Goal: Transaction & Acquisition: Register for event/course

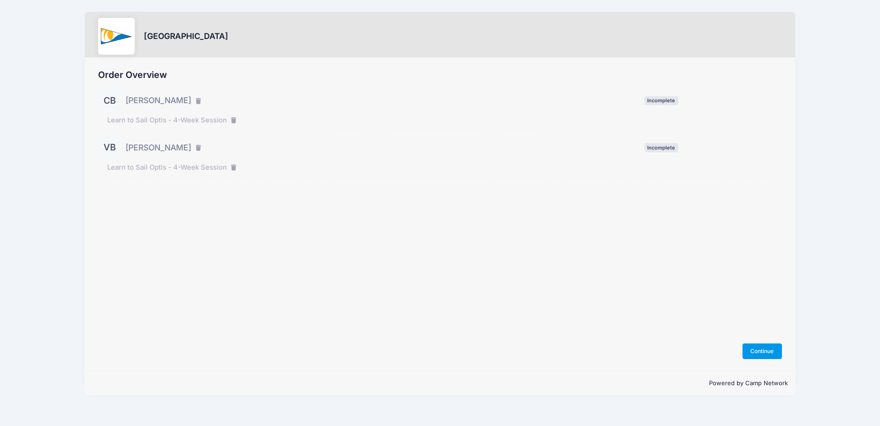
click at [766, 353] on button "Continue" at bounding box center [762, 351] width 39 height 16
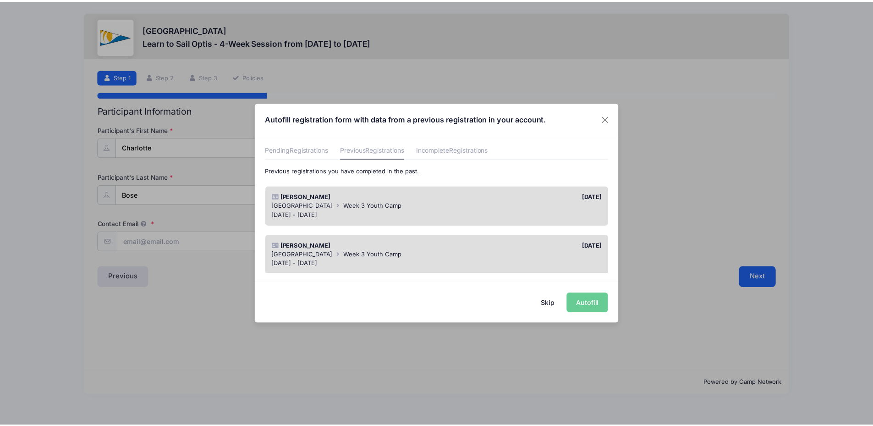
scroll to position [46, 0]
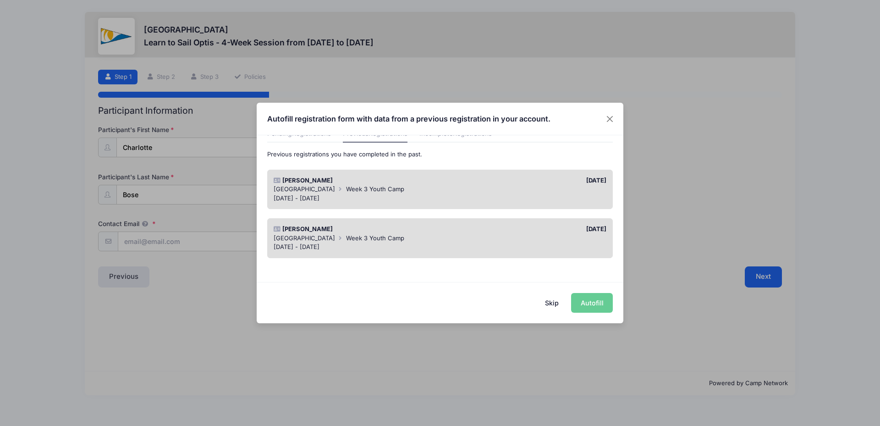
click at [481, 177] on div "[DATE]" at bounding box center [525, 180] width 171 height 9
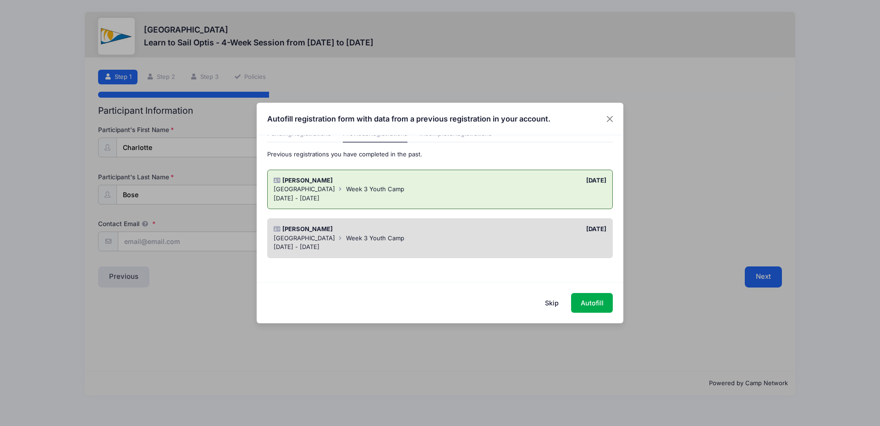
click at [471, 240] on div "[GEOGRAPHIC_DATA] Week 3 Youth Camp" at bounding box center [440, 238] width 333 height 9
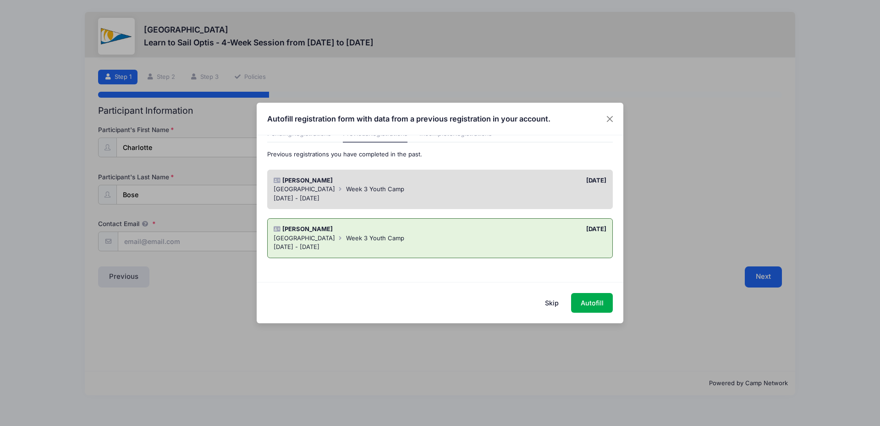
click at [494, 184] on div "06/02/2025" at bounding box center [525, 180] width 171 height 9
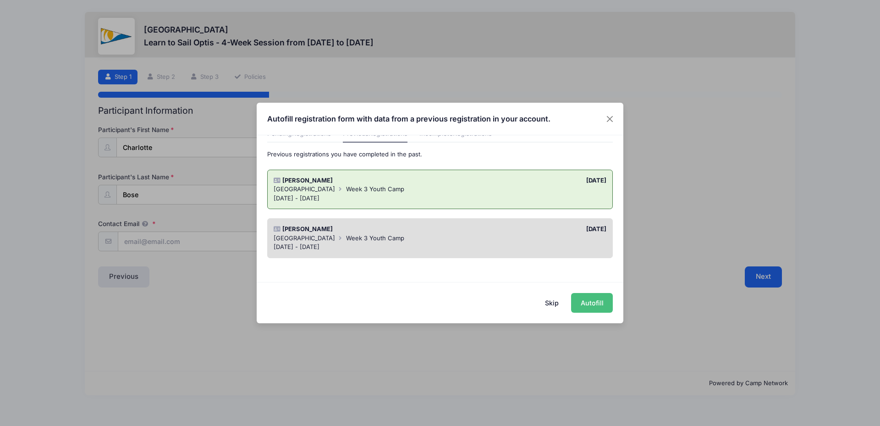
click at [595, 306] on button "Autofill" at bounding box center [592, 303] width 42 height 20
type input "fbose4@gmail.com"
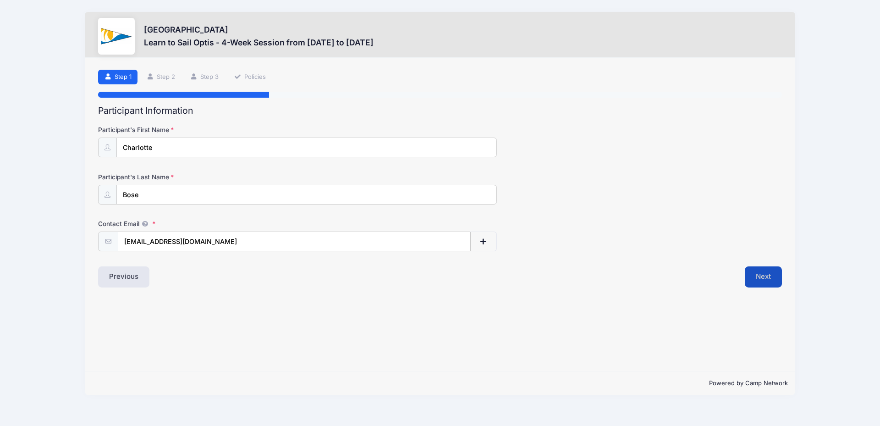
click at [758, 278] on button "Next" at bounding box center [763, 276] width 37 height 21
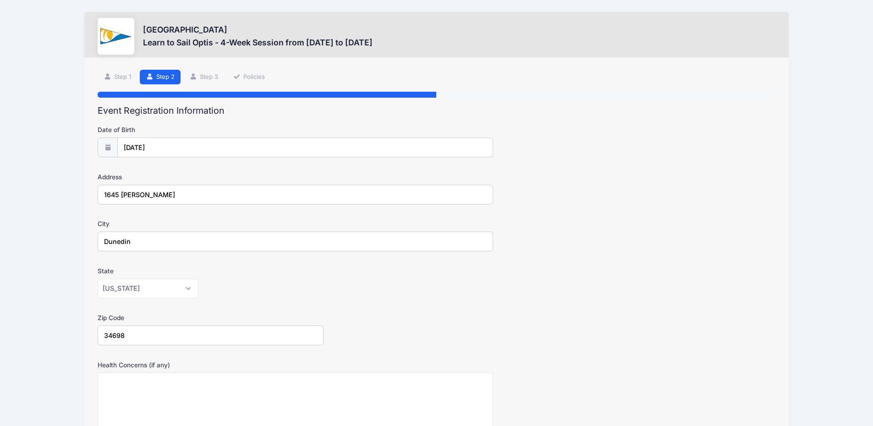
scroll to position [176, 0]
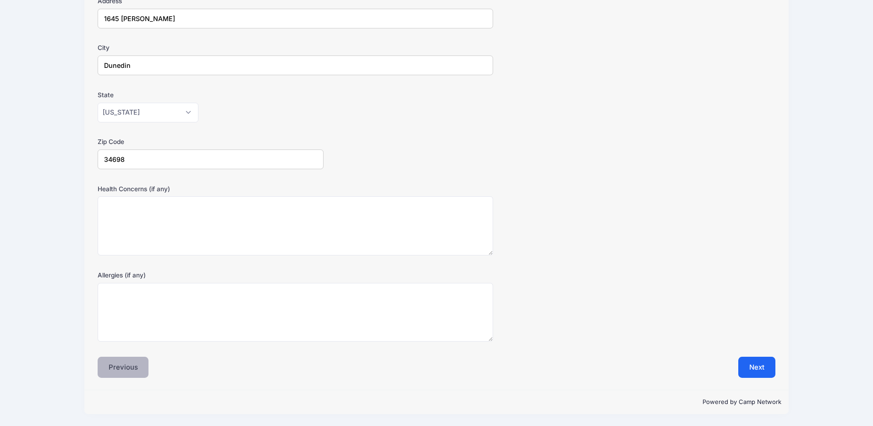
click at [118, 366] on button "Previous" at bounding box center [123, 367] width 51 height 21
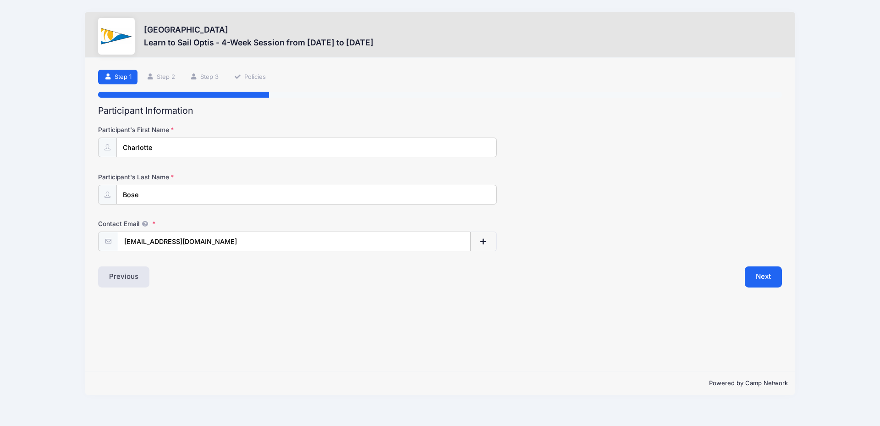
click at [121, 76] on link "Step 1" at bounding box center [117, 77] width 39 height 15
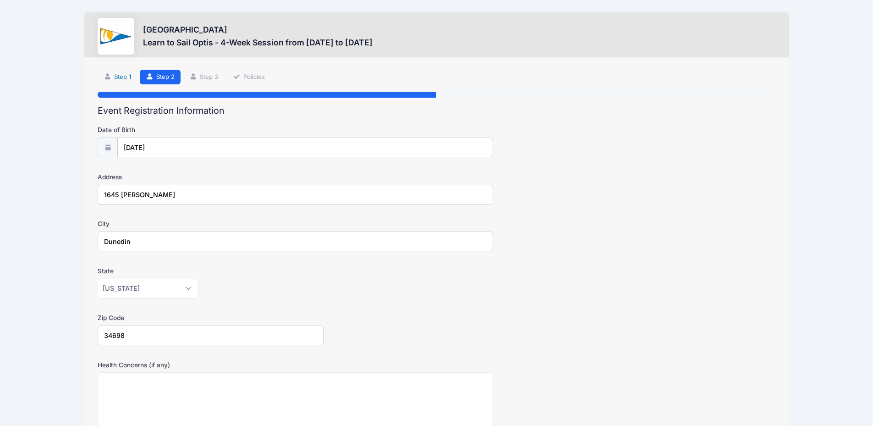
click at [114, 76] on link "Step 1" at bounding box center [117, 77] width 39 height 15
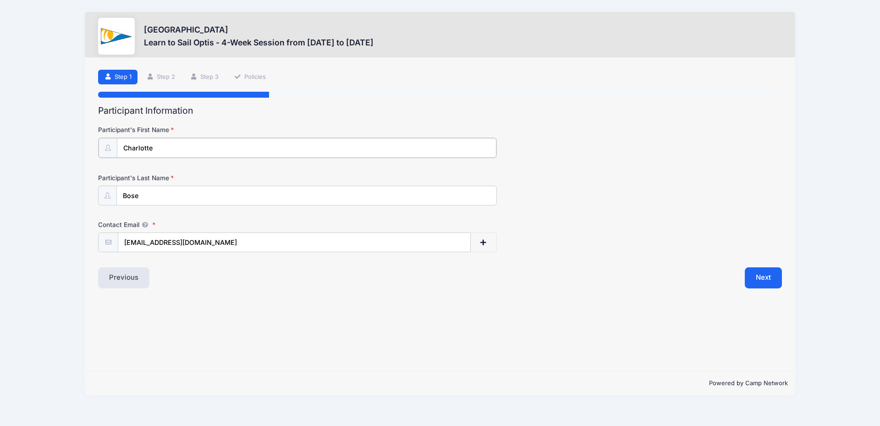
click at [137, 150] on input "Charlotte" at bounding box center [307, 148] width 380 height 20
click at [325, 329] on div "Step 1 /7 Step 1 Step 2 Step 3 Policies Participant Information Participant's F…" at bounding box center [440, 215] width 711 height 314
click at [761, 271] on button "Next" at bounding box center [763, 276] width 37 height 21
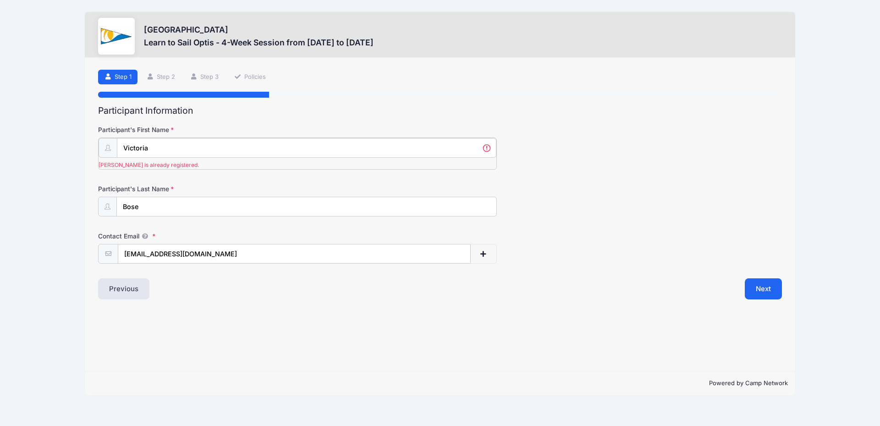
click at [152, 147] on input "Victoria" at bounding box center [307, 148] width 380 height 20
click at [151, 147] on input "Victoria" at bounding box center [307, 148] width 380 height 20
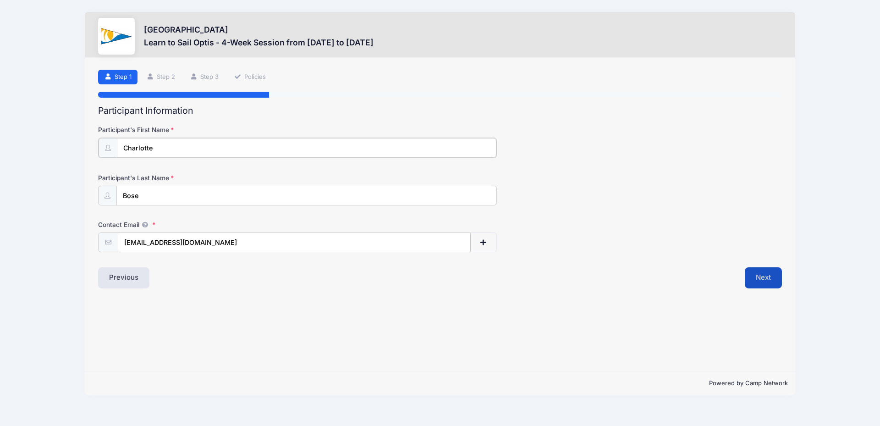
type input "Charlotte"
click at [768, 273] on button "Next" at bounding box center [763, 276] width 37 height 21
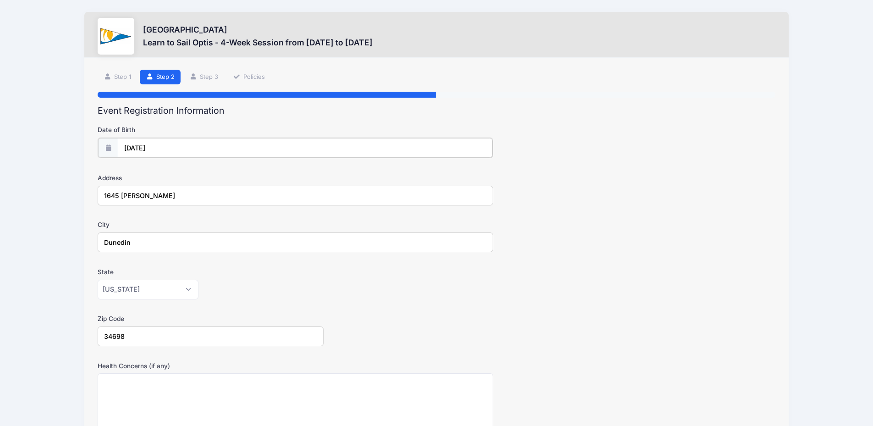
type input "2017"
click at [134, 143] on input "[DATE]" at bounding box center [305, 148] width 375 height 20
click at [163, 172] on select "January February March April May June July August September October November De…" at bounding box center [165, 172] width 41 height 12
select select "7"
click at [145, 166] on select "January February March April May June July August September October November De…" at bounding box center [165, 172] width 41 height 12
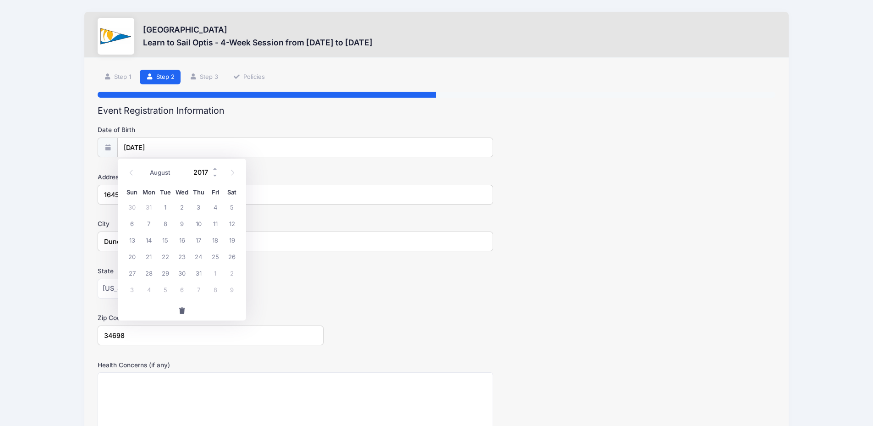
click at [201, 174] on input "2017" at bounding box center [204, 172] width 30 height 14
click at [213, 176] on span at bounding box center [215, 175] width 6 height 7
click at [213, 175] on span at bounding box center [215, 175] width 6 height 7
type input "2015"
click at [180, 271] on span "26" at bounding box center [182, 272] width 17 height 17
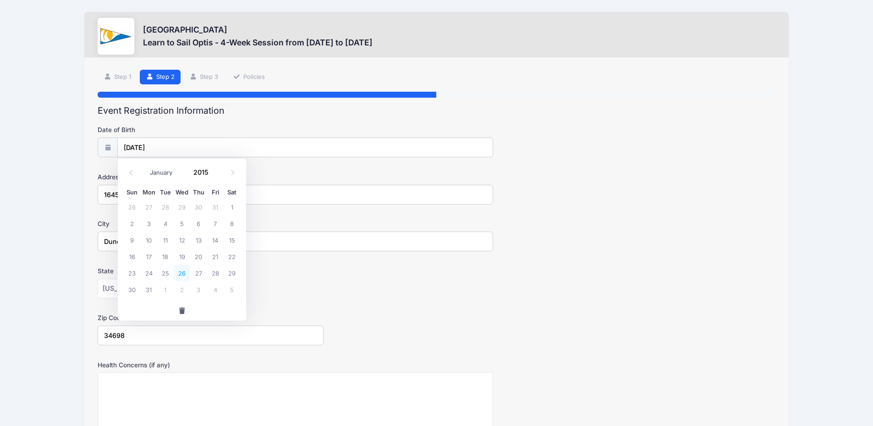
type input "08/26/2015"
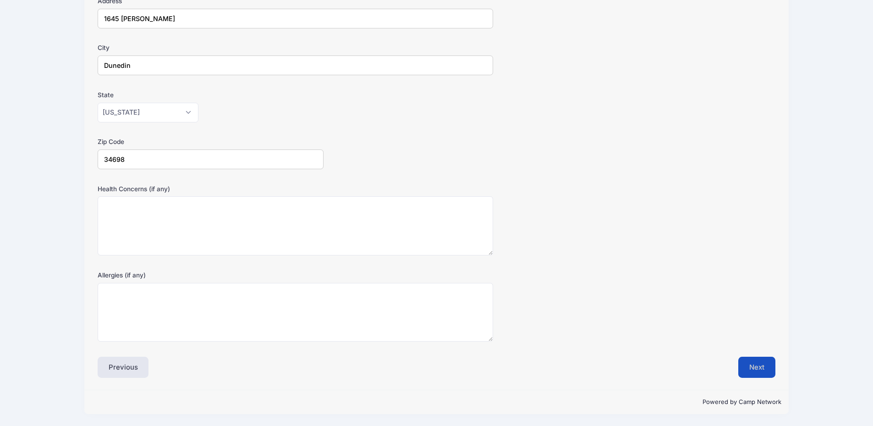
click at [752, 369] on button "Next" at bounding box center [756, 367] width 37 height 21
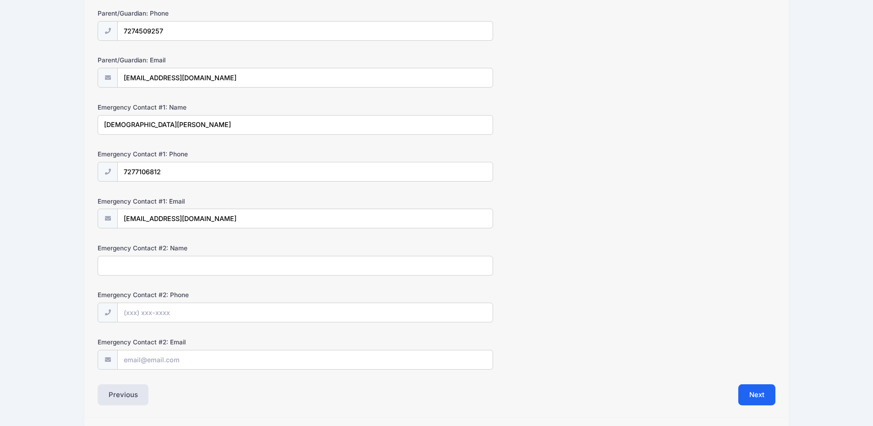
scroll to position [191, 0]
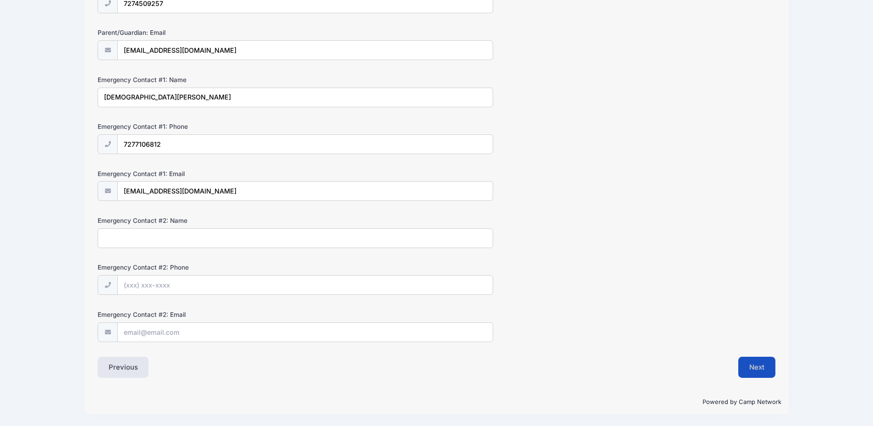
click at [757, 364] on button "Next" at bounding box center [756, 367] width 37 height 21
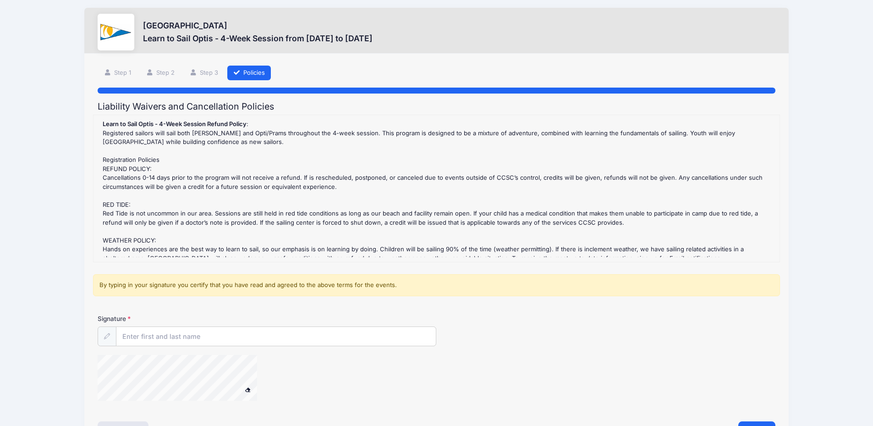
scroll to position [0, 0]
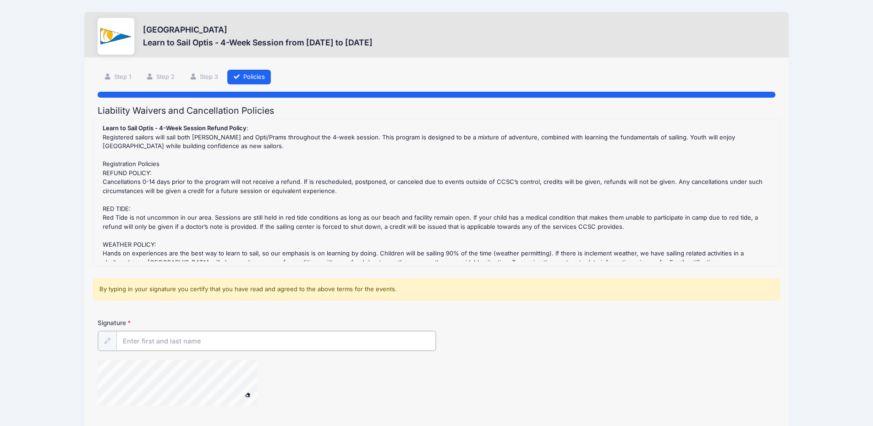
click at [162, 344] on input "Signature" at bounding box center [276, 341] width 320 height 20
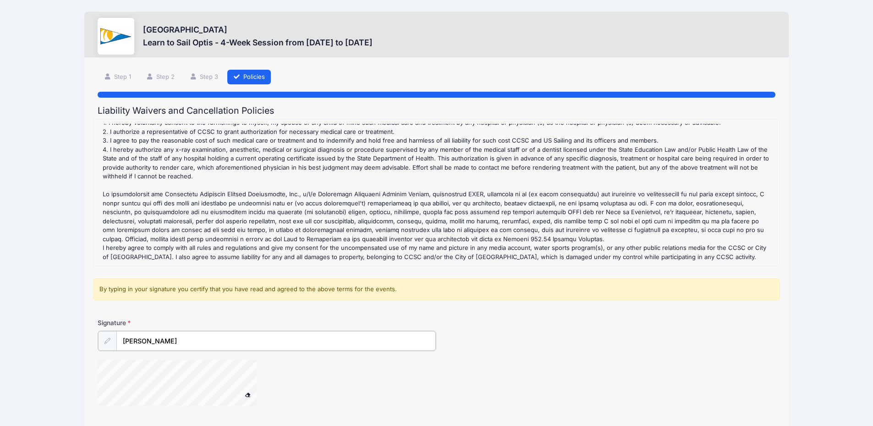
scroll to position [70, 0]
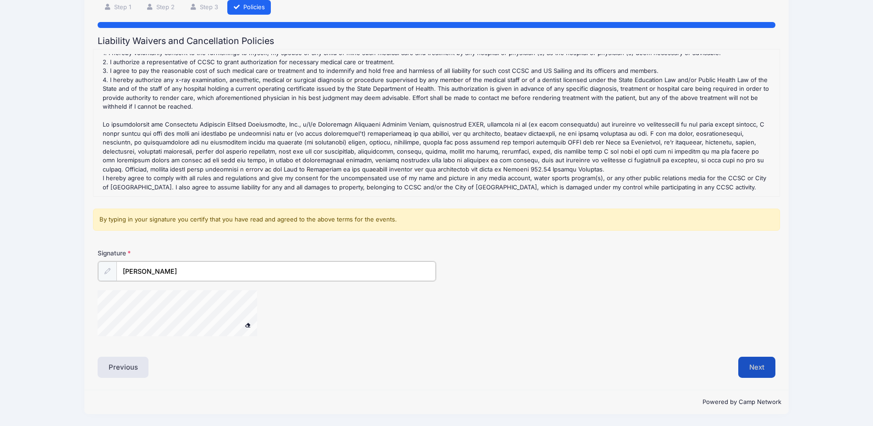
type input "[PERSON_NAME]"
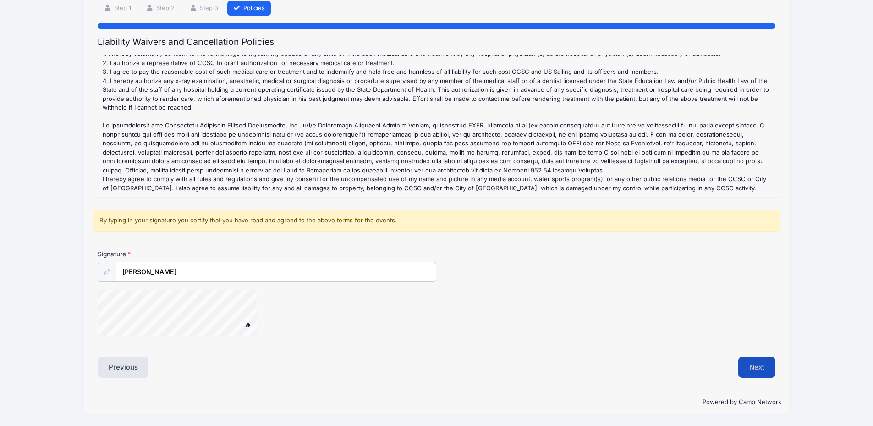
scroll to position [69, 0]
click at [772, 365] on button "Next" at bounding box center [756, 367] width 37 height 21
click at [380, 335] on div at bounding box center [324, 314] width 452 height 49
click at [763, 364] on button "Next" at bounding box center [756, 367] width 37 height 21
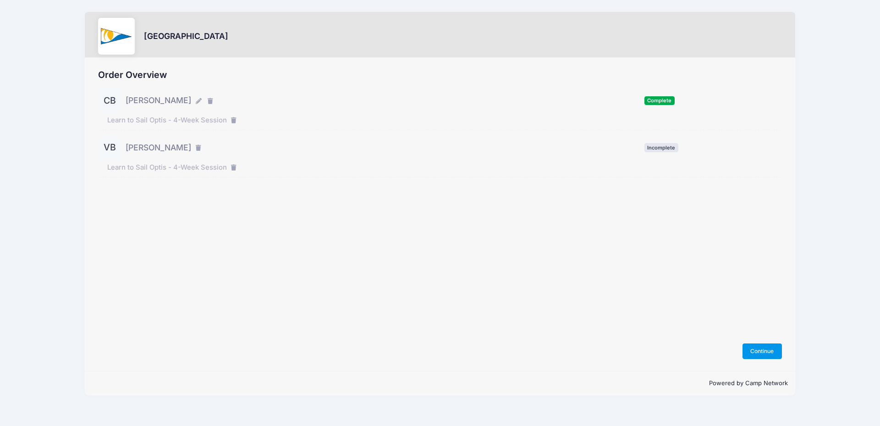
click at [764, 346] on button "Continue" at bounding box center [762, 351] width 39 height 16
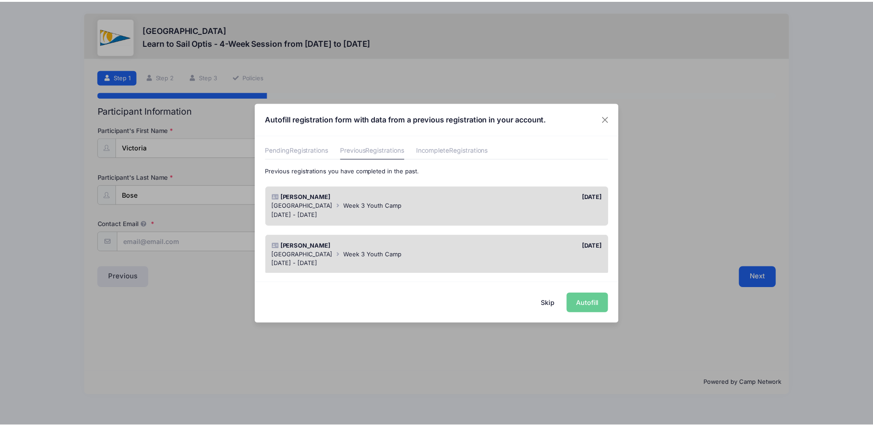
scroll to position [46, 0]
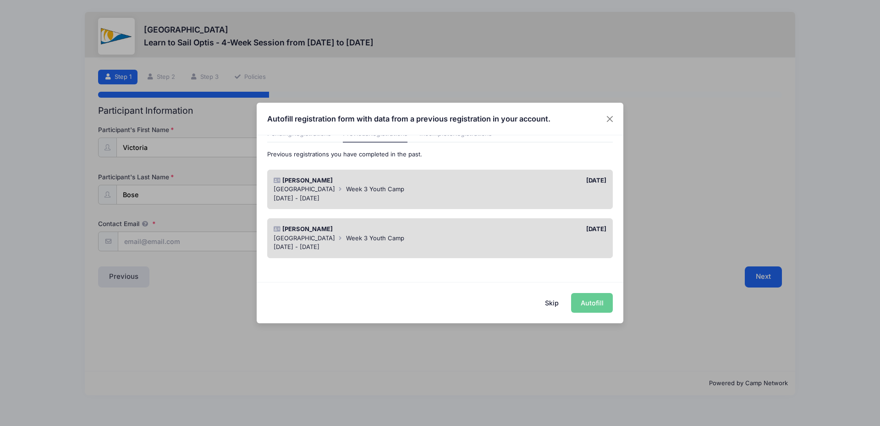
click at [392, 186] on span "Week 3 Youth Camp" at bounding box center [375, 188] width 58 height 7
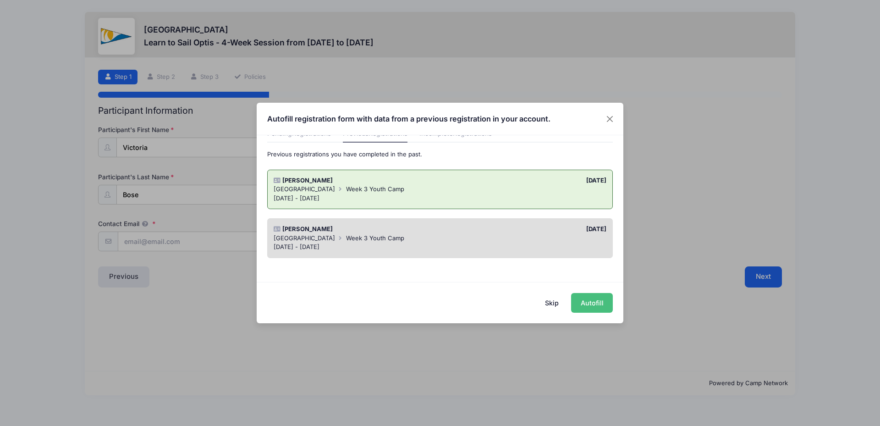
click at [585, 299] on button "Autofill" at bounding box center [592, 303] width 42 height 20
type input "[EMAIL_ADDRESS][DOMAIN_NAME]"
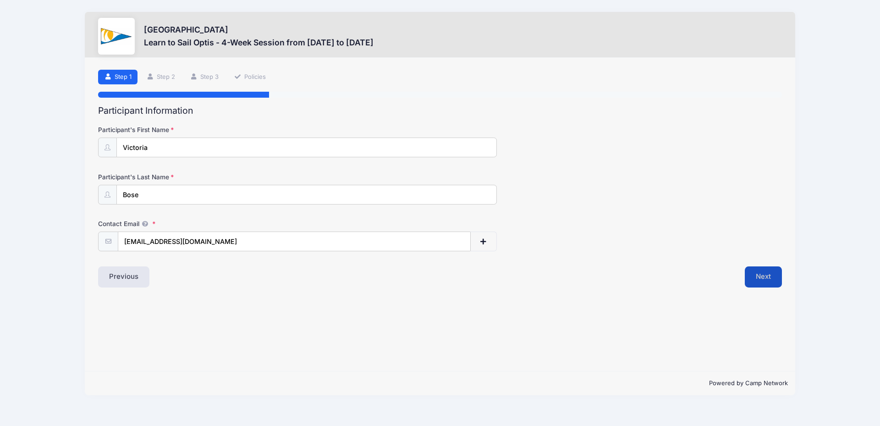
click at [765, 271] on button "Next" at bounding box center [763, 276] width 37 height 21
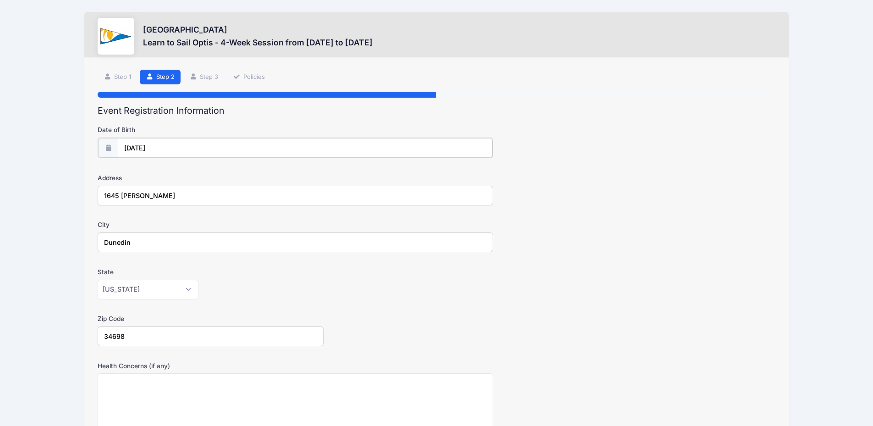
type input "2017"
select select "2"
click at [150, 143] on input "03/05/2017" at bounding box center [305, 148] width 375 height 20
click at [152, 171] on select "January February March April May June July August September October November De…" at bounding box center [165, 172] width 41 height 12
click at [145, 166] on select "January February March April May June July August September October November De…" at bounding box center [165, 172] width 41 height 12
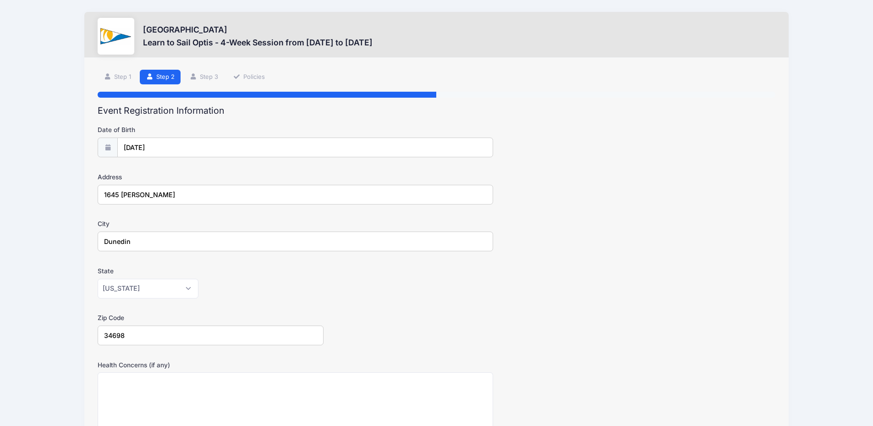
click at [335, 112] on h2 "Event Registration Information" at bounding box center [437, 110] width 678 height 11
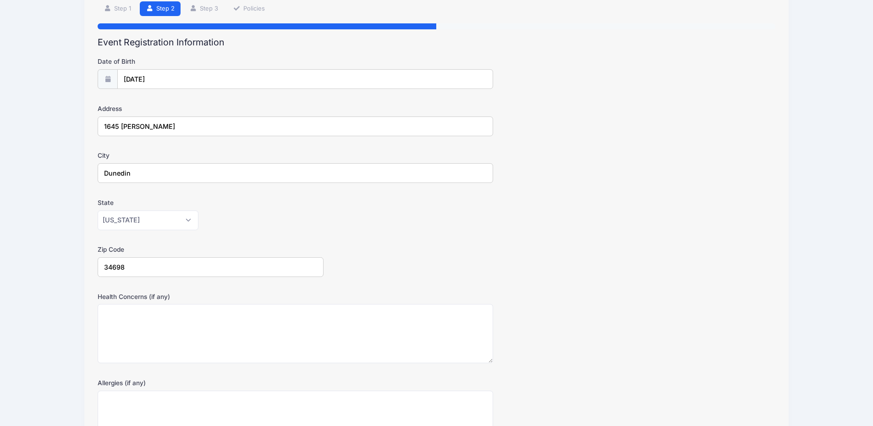
scroll to position [0, 0]
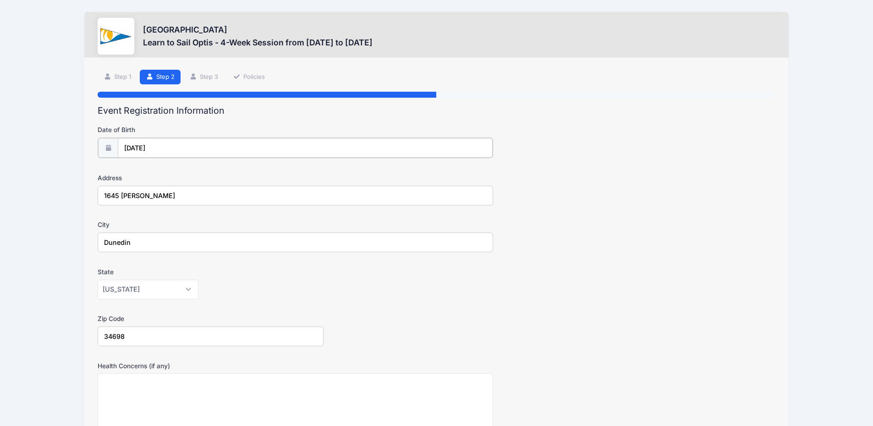
click at [147, 144] on input "03/05/2017" at bounding box center [305, 148] width 375 height 20
click at [200, 131] on label "Date of Birth" at bounding box center [211, 129] width 226 height 9
click at [200, 138] on input "03/05/2017" at bounding box center [305, 148] width 375 height 20
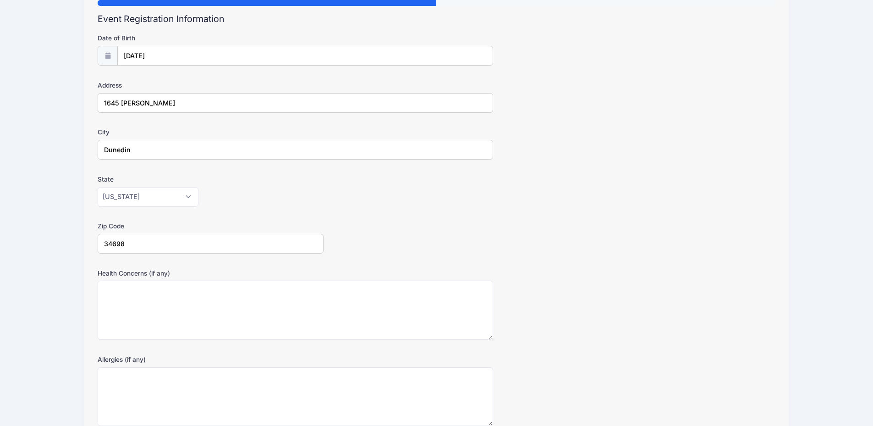
click at [694, 279] on div "Health Concerns (if any)" at bounding box center [437, 305] width 678 height 72
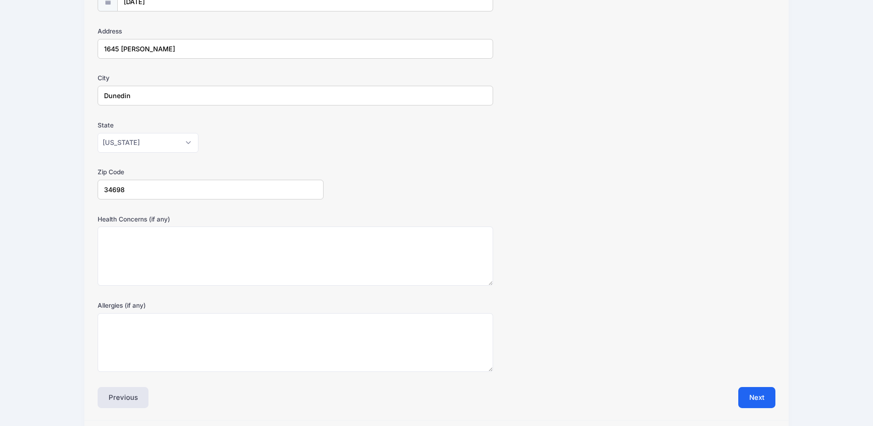
scroll to position [176, 0]
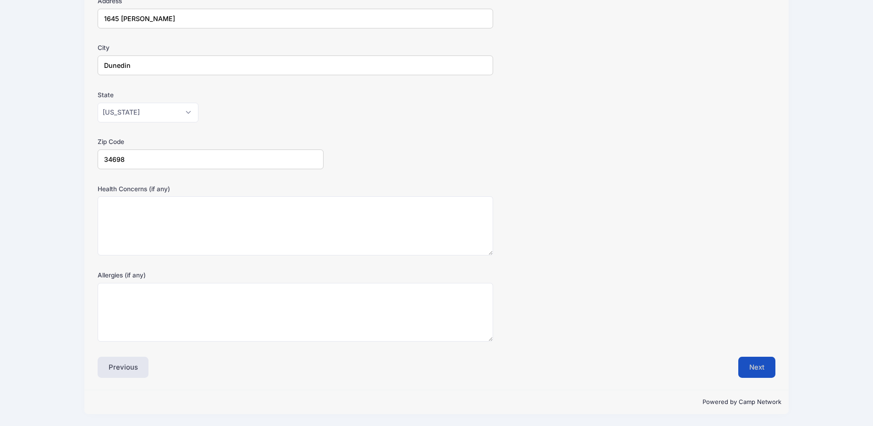
click at [755, 369] on button "Next" at bounding box center [756, 367] width 37 height 21
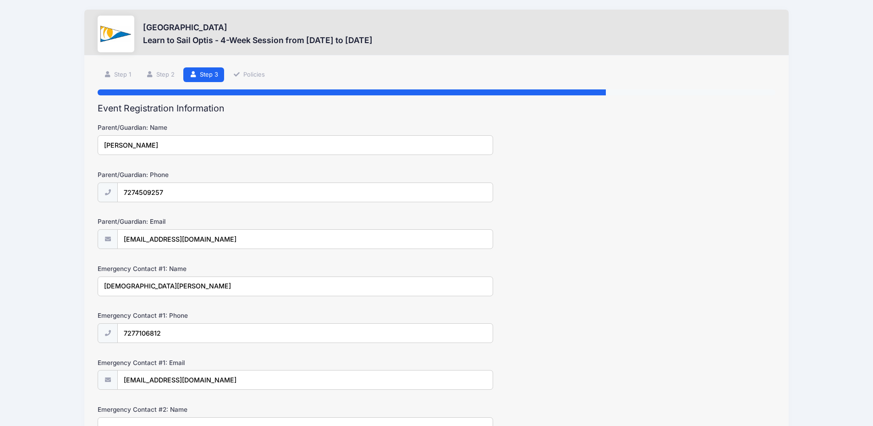
scroll to position [0, 0]
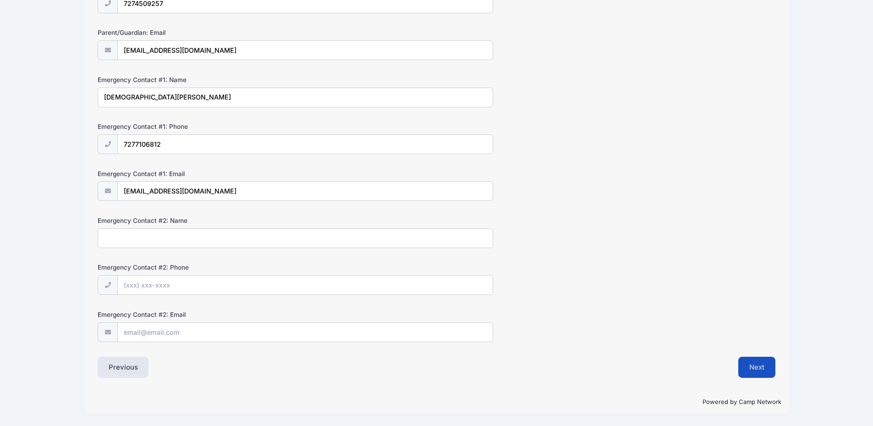
click at [760, 366] on button "Next" at bounding box center [756, 367] width 37 height 21
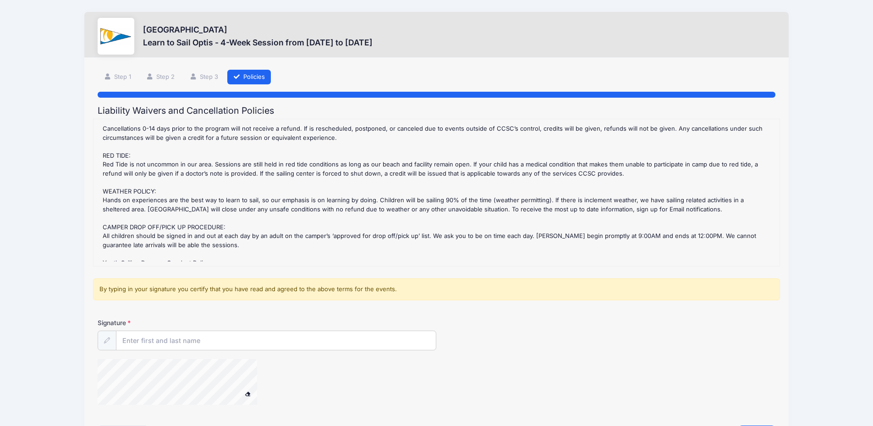
scroll to position [183, 0]
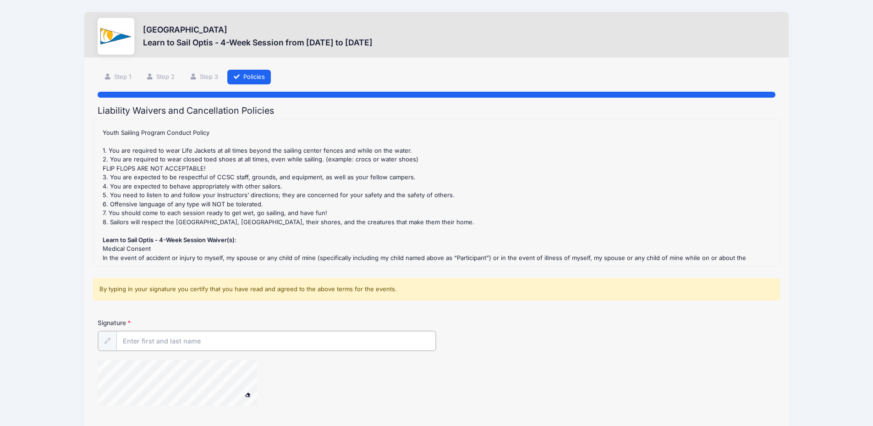
click at [150, 331] on input "Signature" at bounding box center [276, 341] width 320 height 20
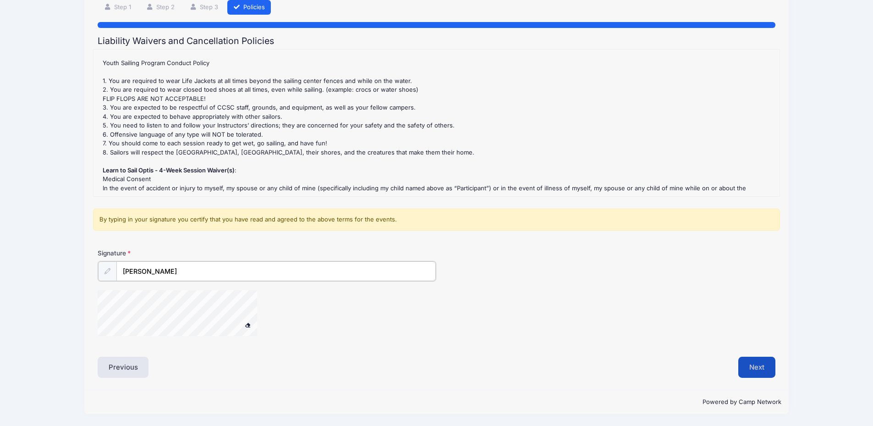
type input "Julia Bose"
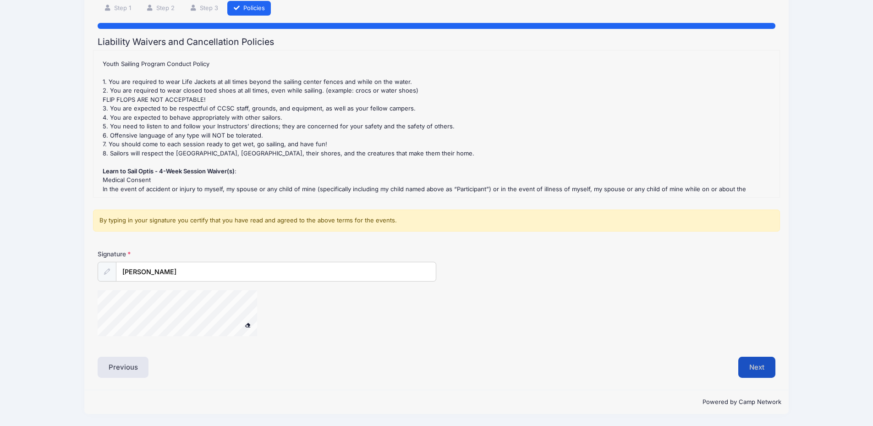
click at [760, 363] on button "Next" at bounding box center [756, 367] width 37 height 21
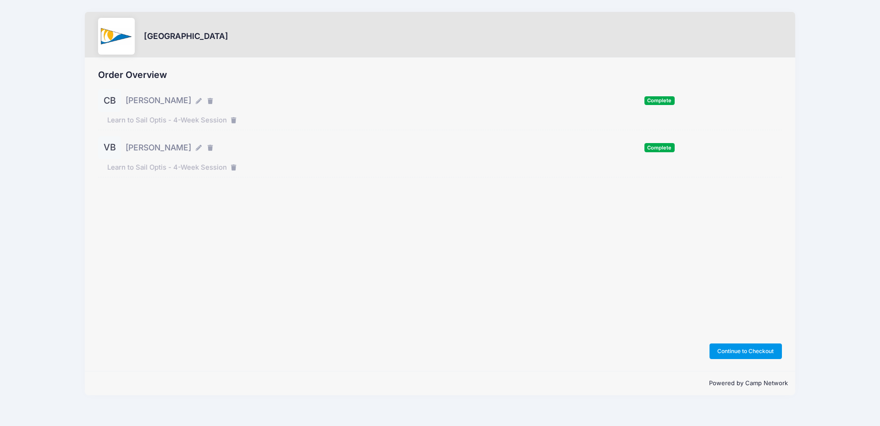
click at [755, 352] on button "Continue to Checkout" at bounding box center [746, 351] width 72 height 16
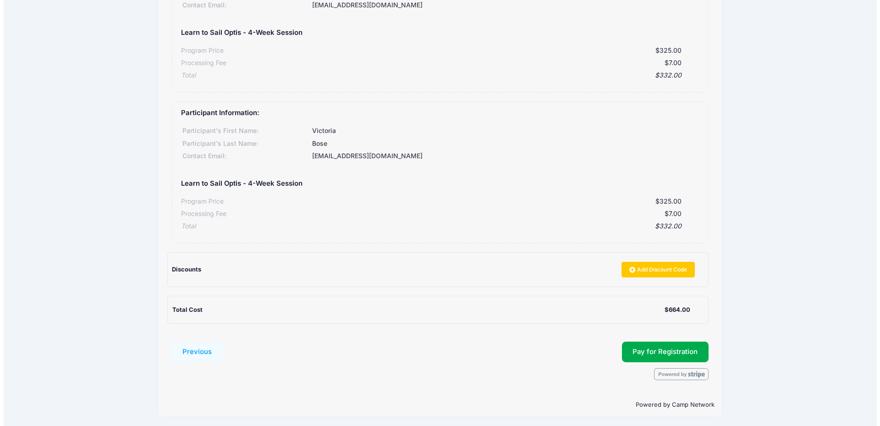
scroll to position [139, 0]
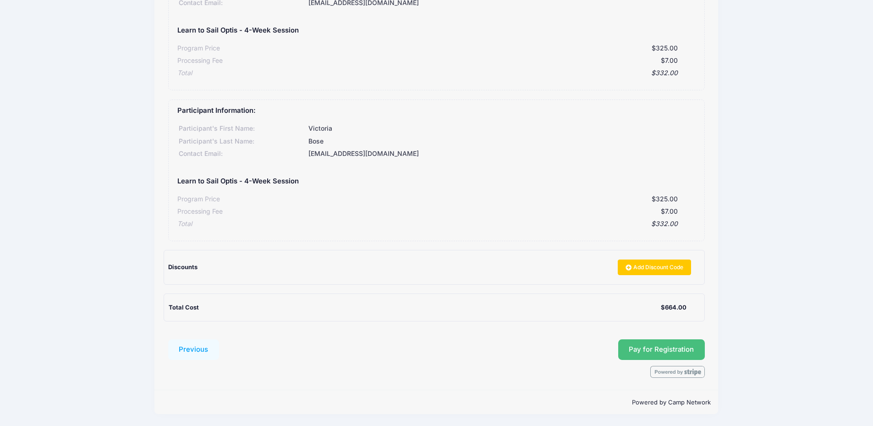
click at [665, 347] on span "Pay for Registration" at bounding box center [661, 349] width 65 height 8
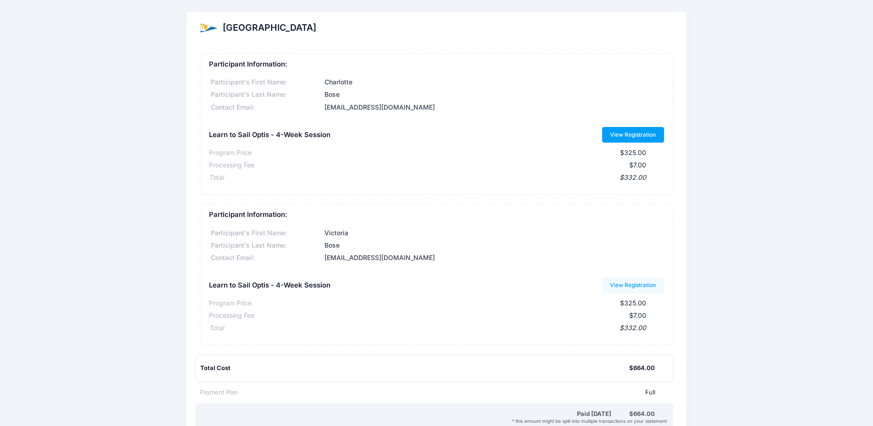
click at [637, 134] on link "View Registration" at bounding box center [633, 135] width 62 height 16
click at [631, 281] on link "View Registration" at bounding box center [633, 285] width 62 height 16
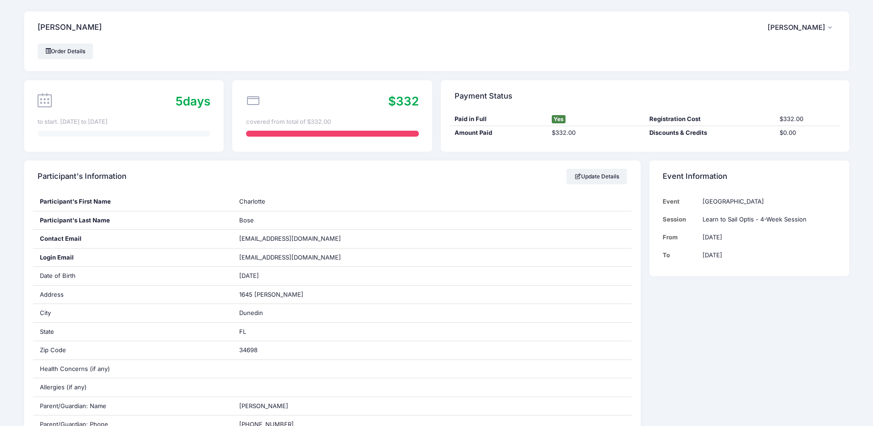
click at [824, 24] on span "[PERSON_NAME]" at bounding box center [797, 27] width 58 height 8
click at [739, 48] on link "My Account" at bounding box center [779, 52] width 106 height 17
